Goal: Find specific page/section: Find specific page/section

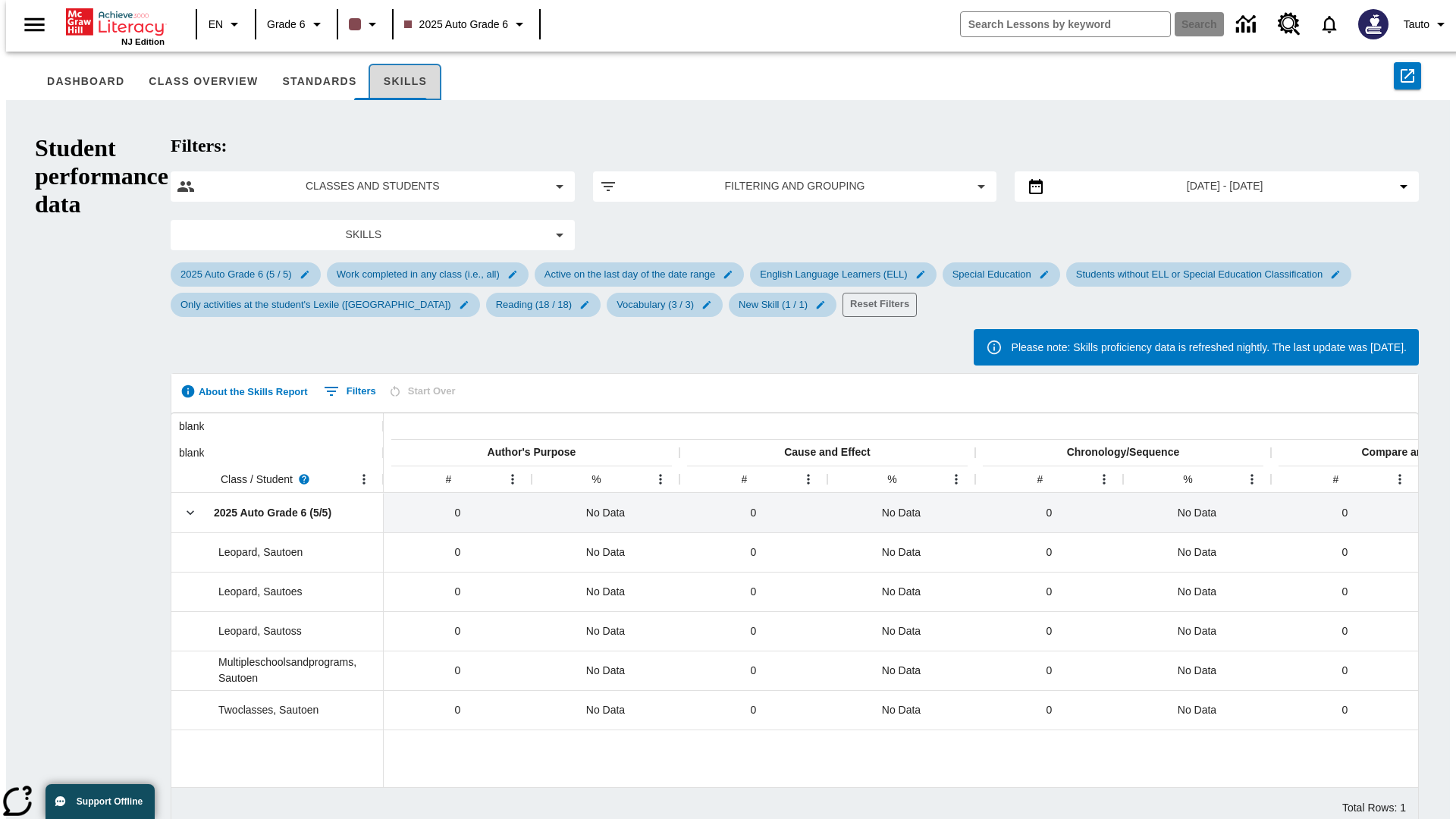
click at [385, 82] on button "Skills" at bounding box center [404, 82] width 72 height 37
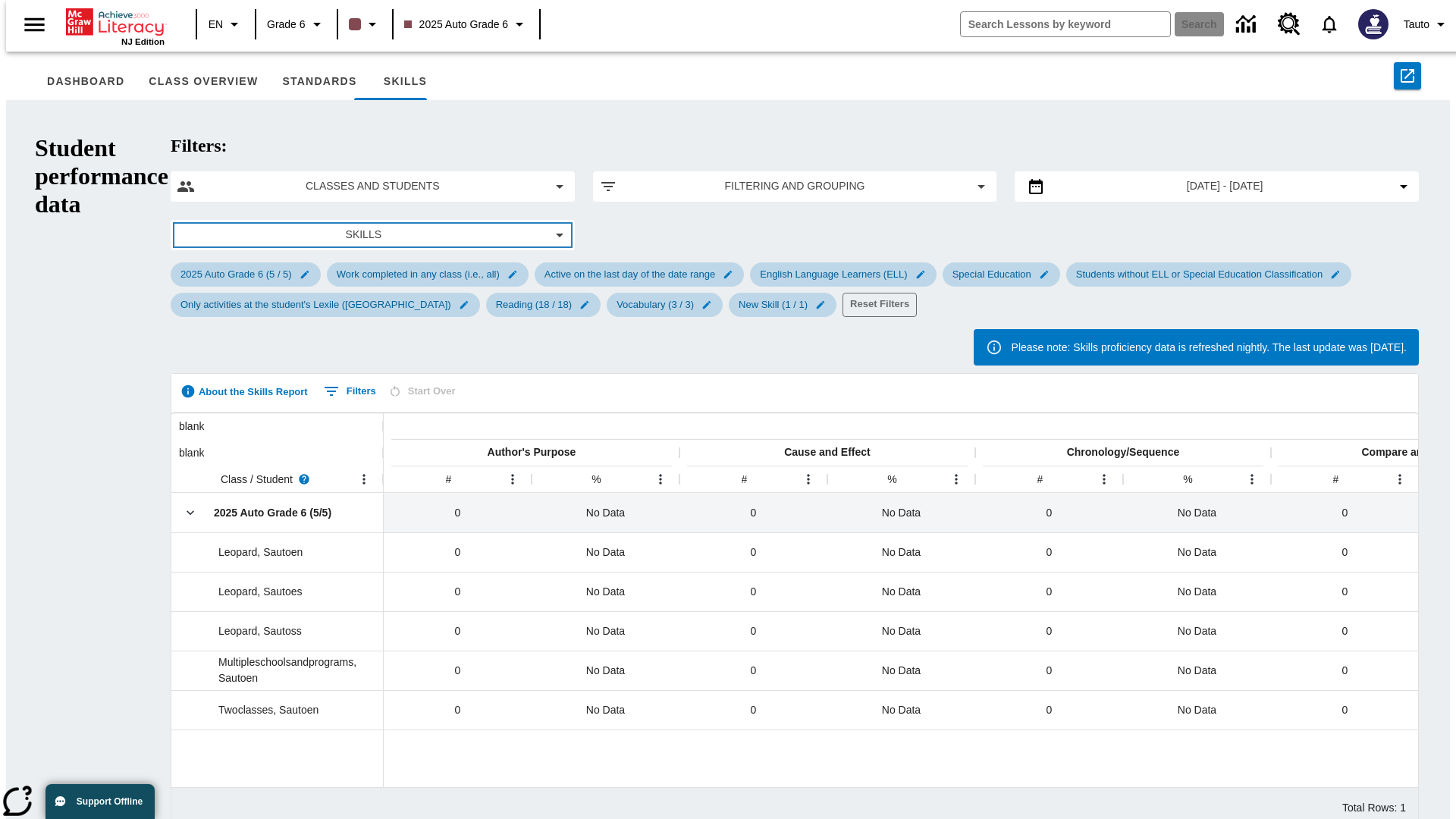
click at [257, 227] on span "Skills" at bounding box center [364, 235] width 350 height 16
